Goal: Task Accomplishment & Management: Use online tool/utility

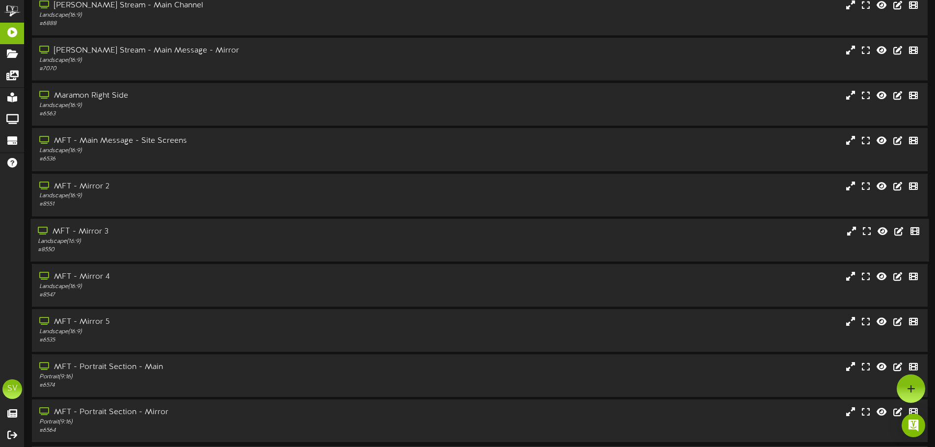
scroll to position [80, 0]
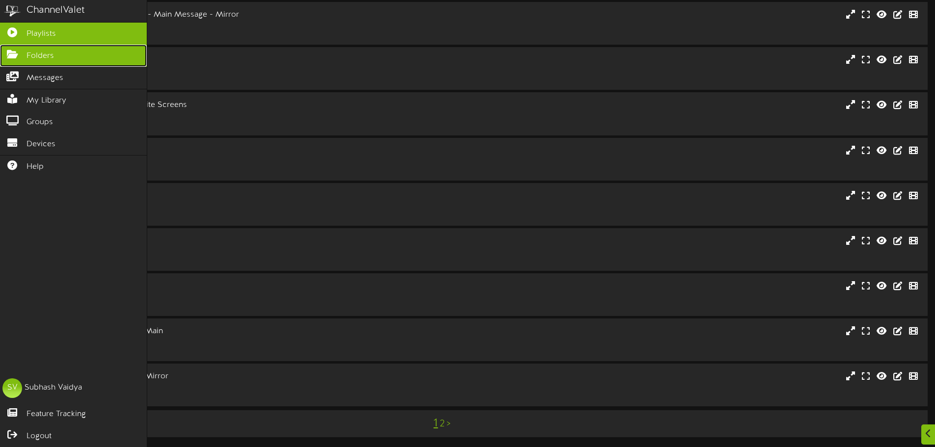
click at [38, 57] on span "Folders" at bounding box center [40, 56] width 27 height 11
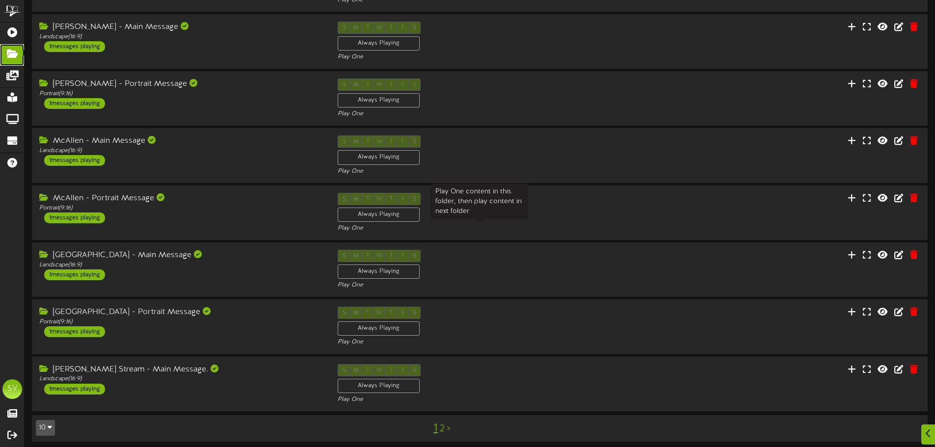
scroll to position [205, 0]
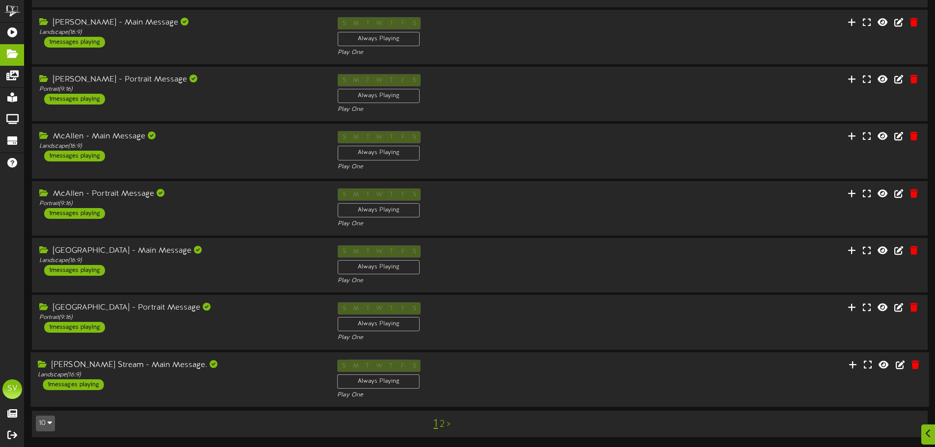
click at [591, 367] on div "S M T W T F S Always Playing Play One" at bounding box center [479, 379] width 299 height 40
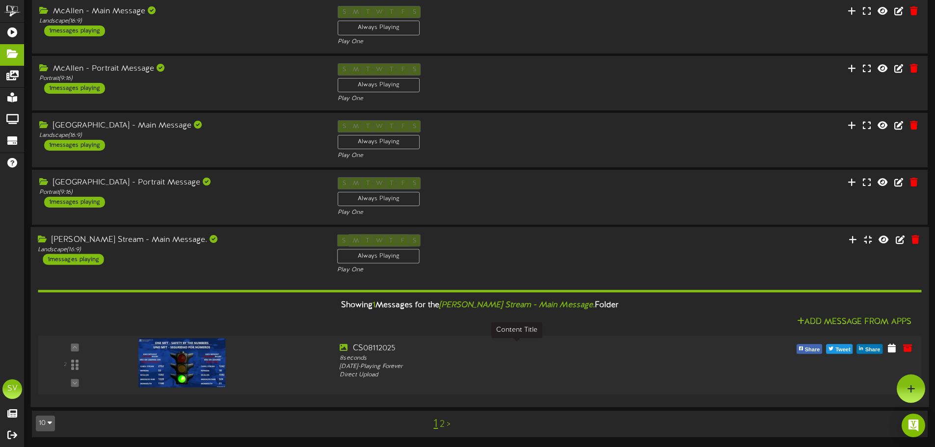
scroll to position [310, 0]
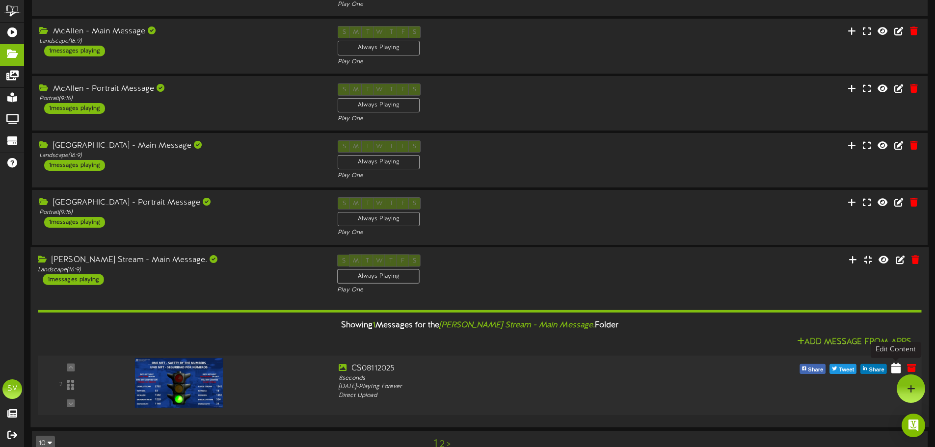
click at [896, 370] on icon at bounding box center [895, 367] width 9 height 11
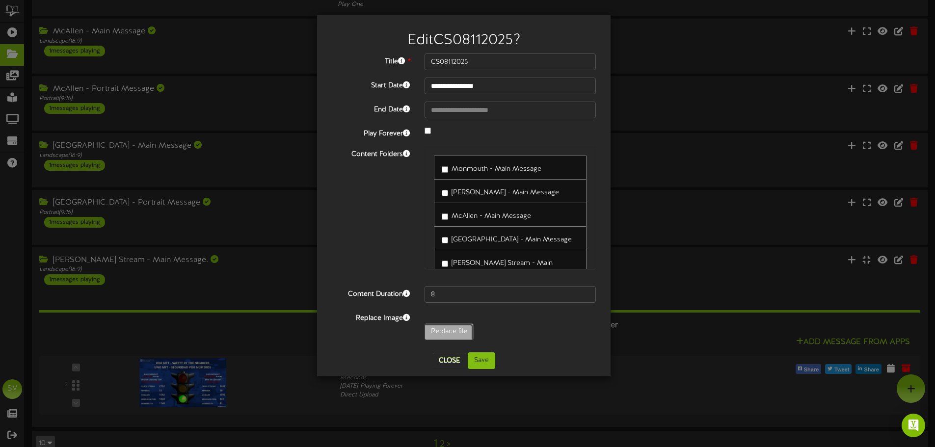
type input "**********"
type input "CS08122025"
click at [484, 364] on button "Save" at bounding box center [481, 360] width 27 height 17
